Goal: Communication & Community: Answer question/provide support

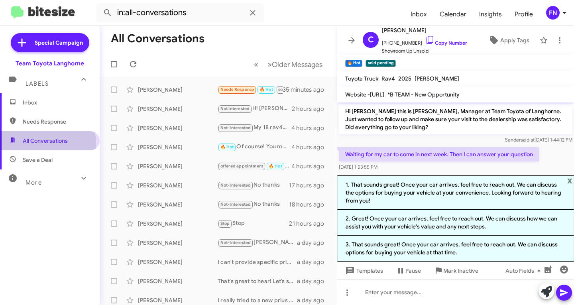
click at [48, 143] on span "All Conversations" at bounding box center [45, 141] width 45 height 8
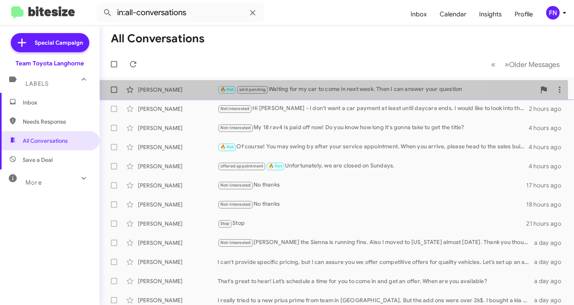
click at [172, 92] on div "[PERSON_NAME]" at bounding box center [178, 90] width 80 height 8
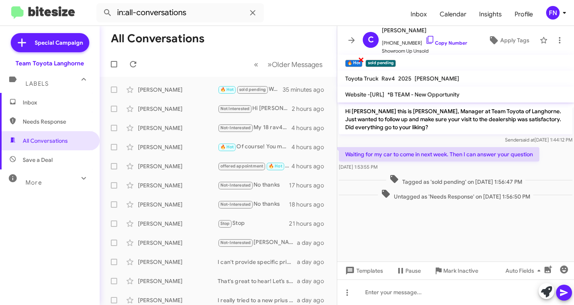
click at [361, 59] on span "×" at bounding box center [361, 60] width 6 height 10
click at [25, 102] on span "Inbox" at bounding box center [57, 102] width 68 height 8
